Goal: Task Accomplishment & Management: Manage account settings

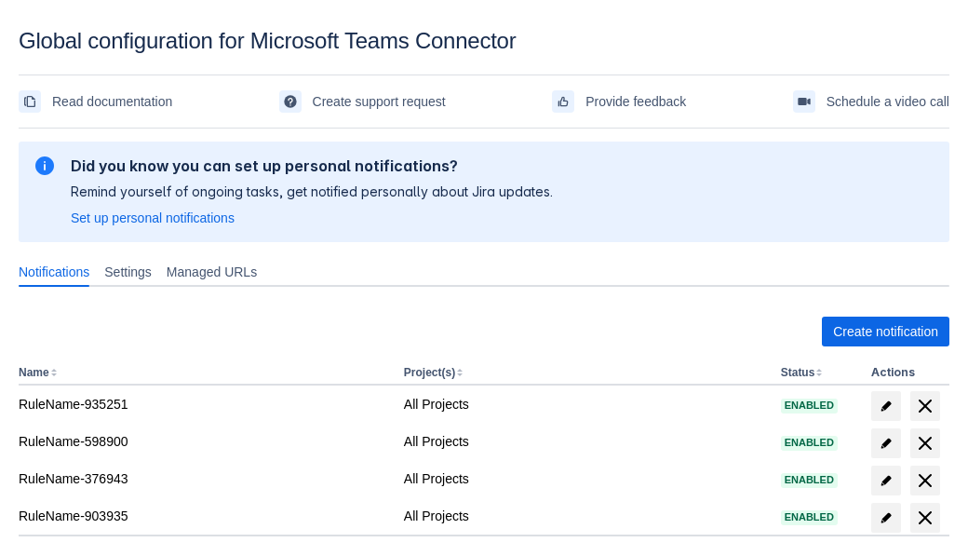
click at [885, 331] on span "Create notification" at bounding box center [885, 332] width 105 height 30
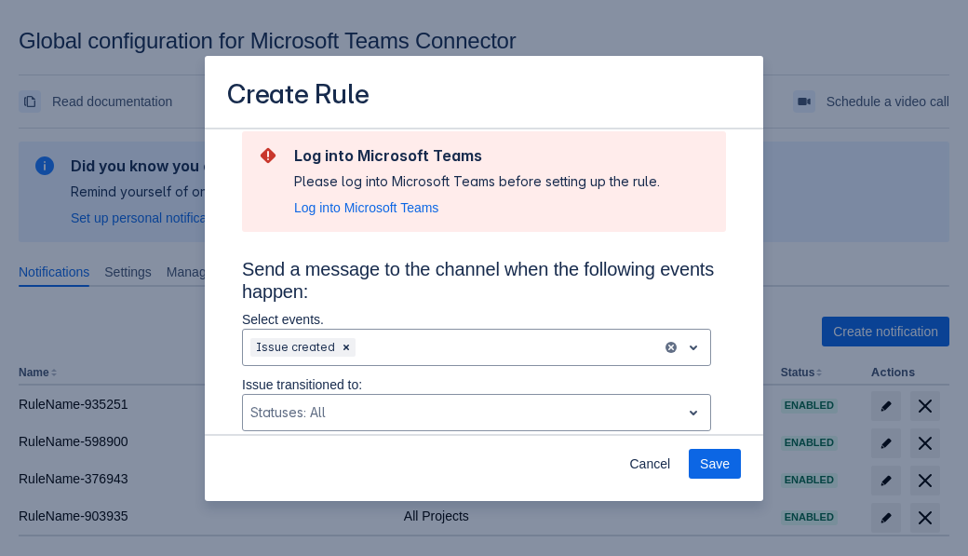
type input "RuleName-374609New Rule (5)"
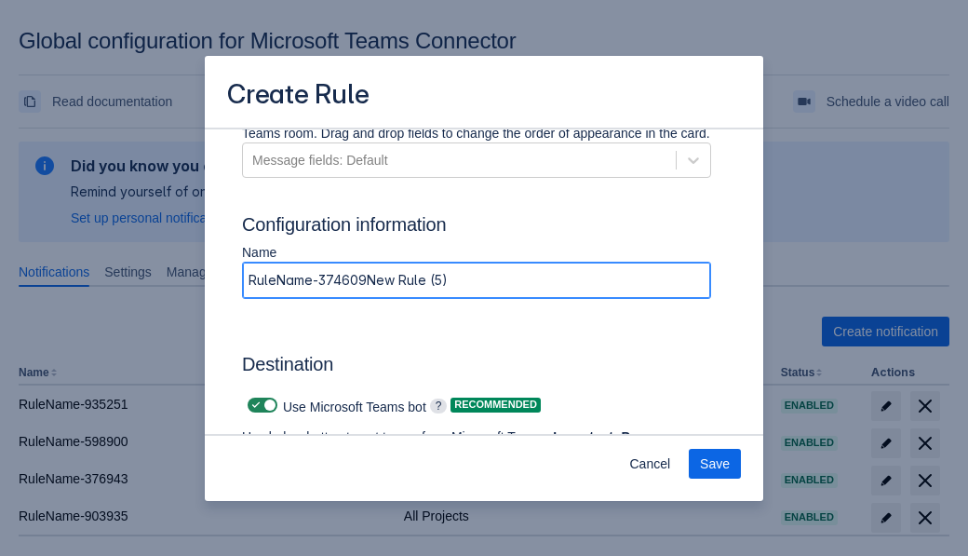
click at [345, 476] on span "Authenticate in Microsoft Teams" at bounding box center [345, 491] width 184 height 30
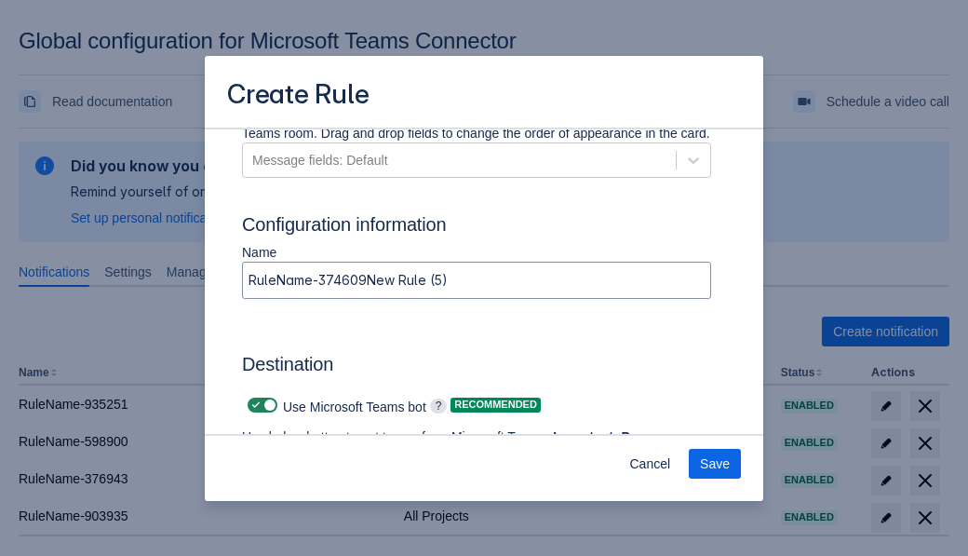
scroll to position [0, 0]
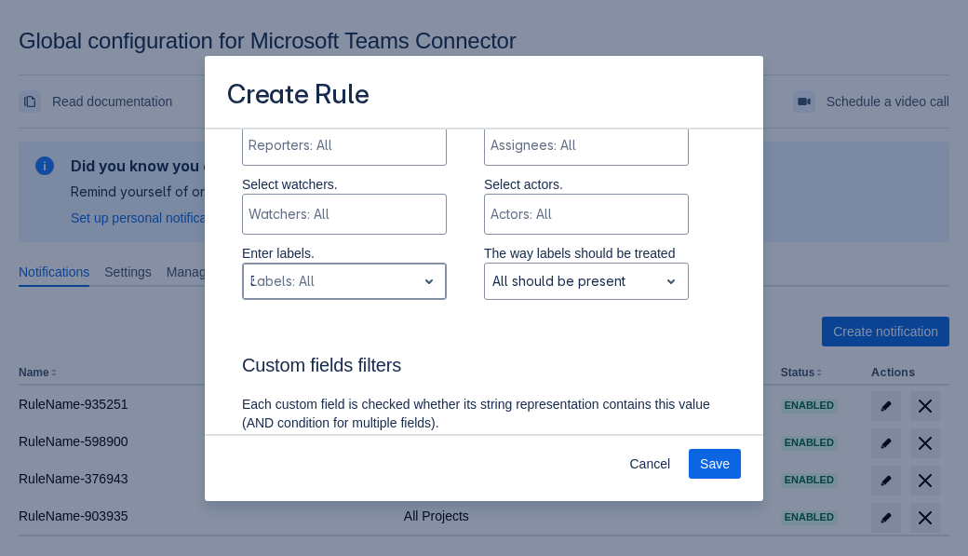
type input "374609_label"
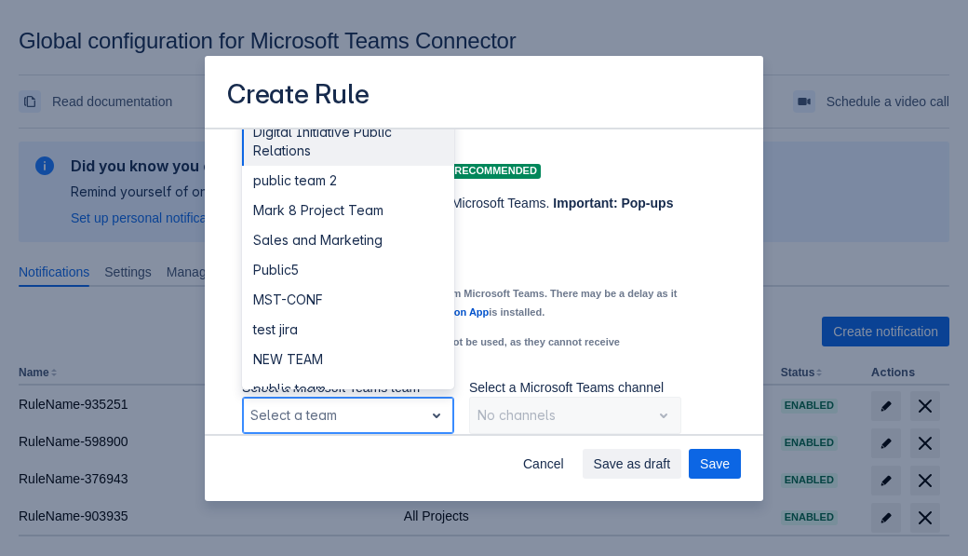
click at [347, 464] on div "Public4" at bounding box center [348, 479] width 212 height 30
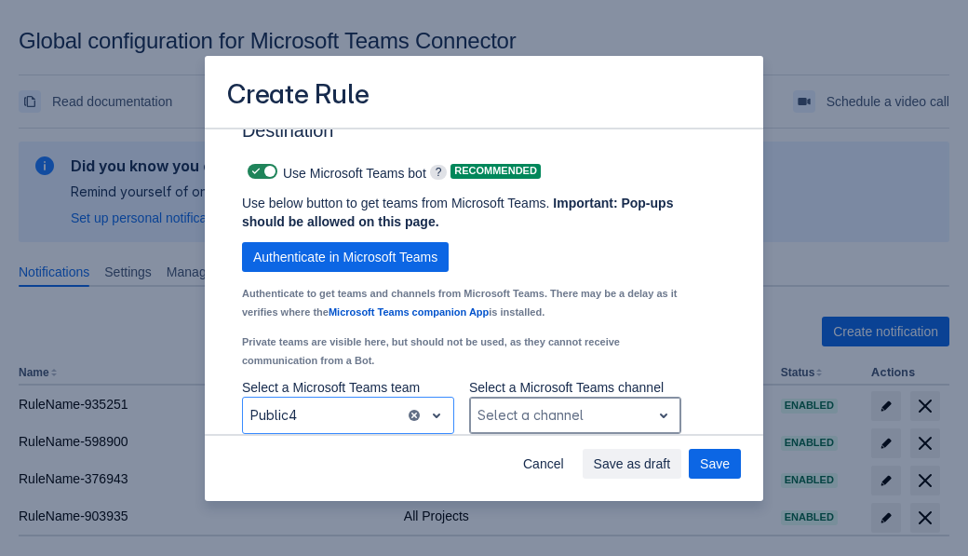
click at [574, 415] on div "Scrollable content" at bounding box center [561, 415] width 166 height 22
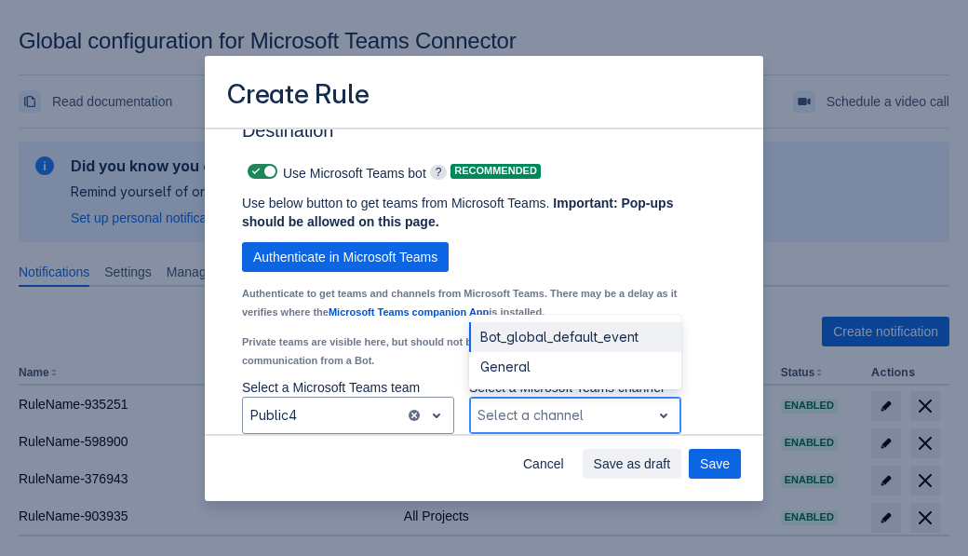
click at [574, 337] on div "Bot_global_default_event" at bounding box center [575, 337] width 212 height 30
click at [671, 464] on span "Save as draft" at bounding box center [632, 464] width 77 height 30
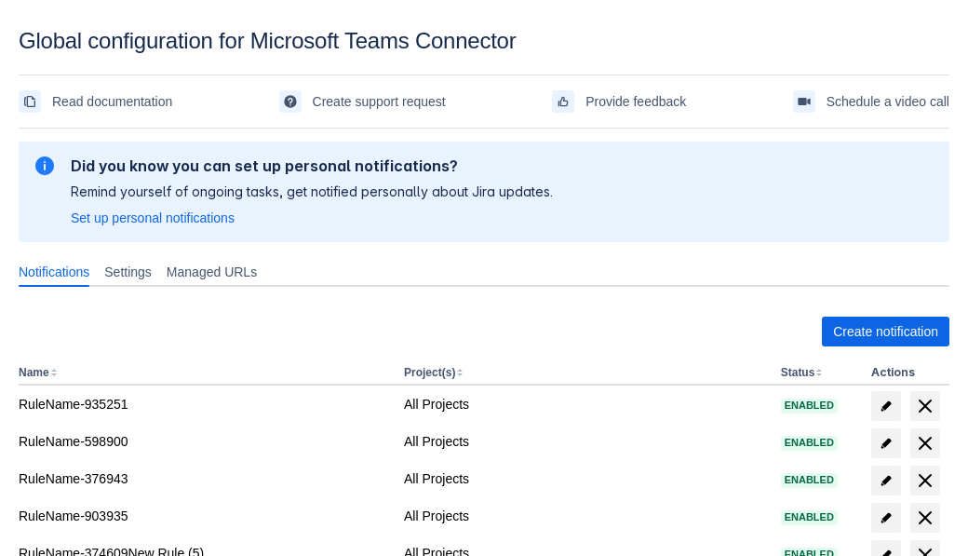
click at [924, 544] on span "delete" at bounding box center [925, 555] width 22 height 22
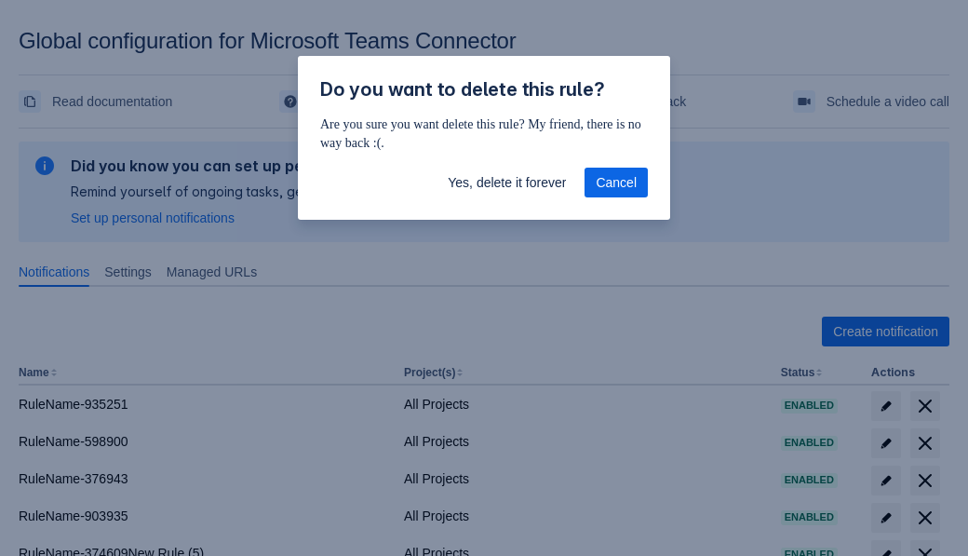
scroll to position [14, 0]
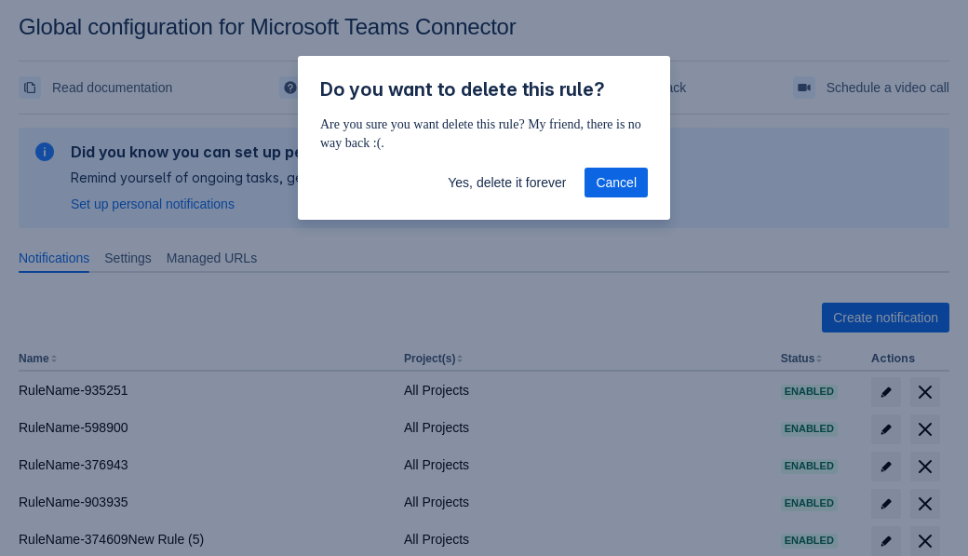
click at [506, 182] on span "Yes, delete it forever" at bounding box center [507, 183] width 118 height 30
